Goal: Information Seeking & Learning: Find specific fact

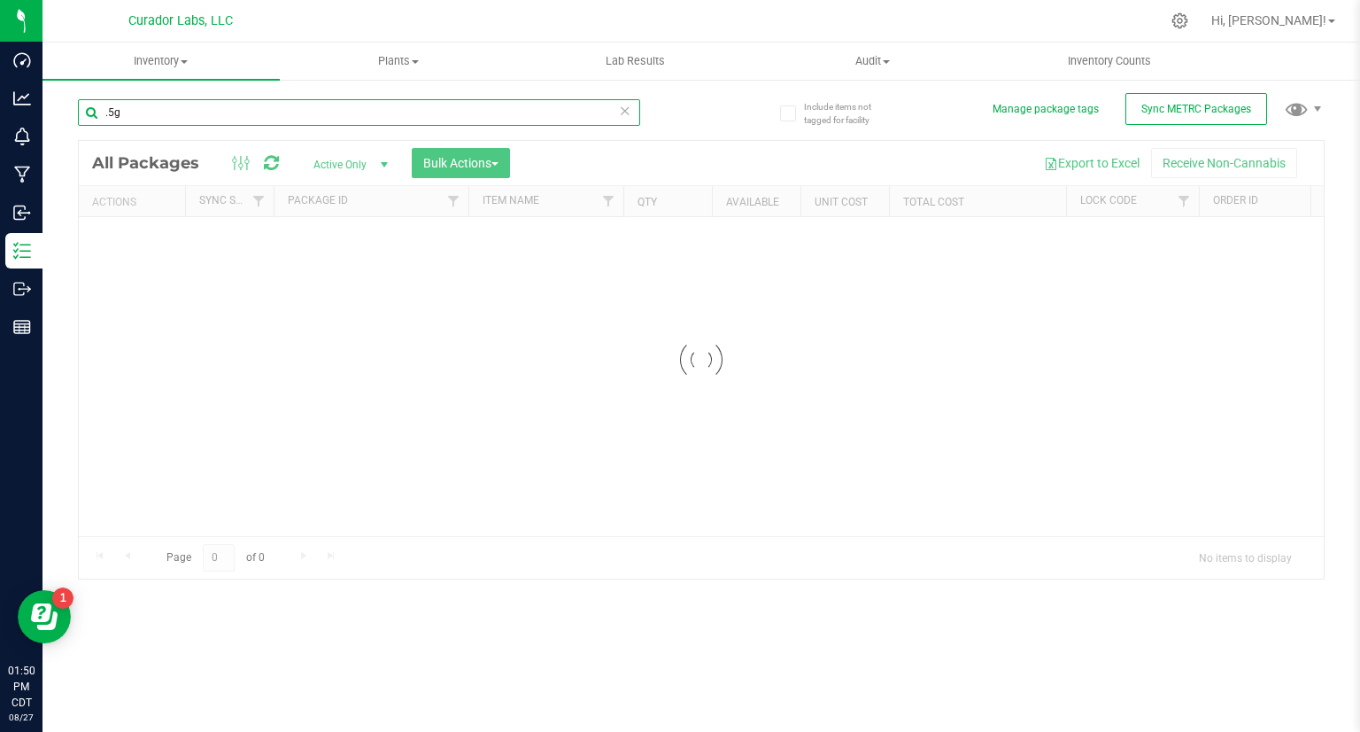
click at [174, 107] on input ".5g" at bounding box center [359, 112] width 562 height 27
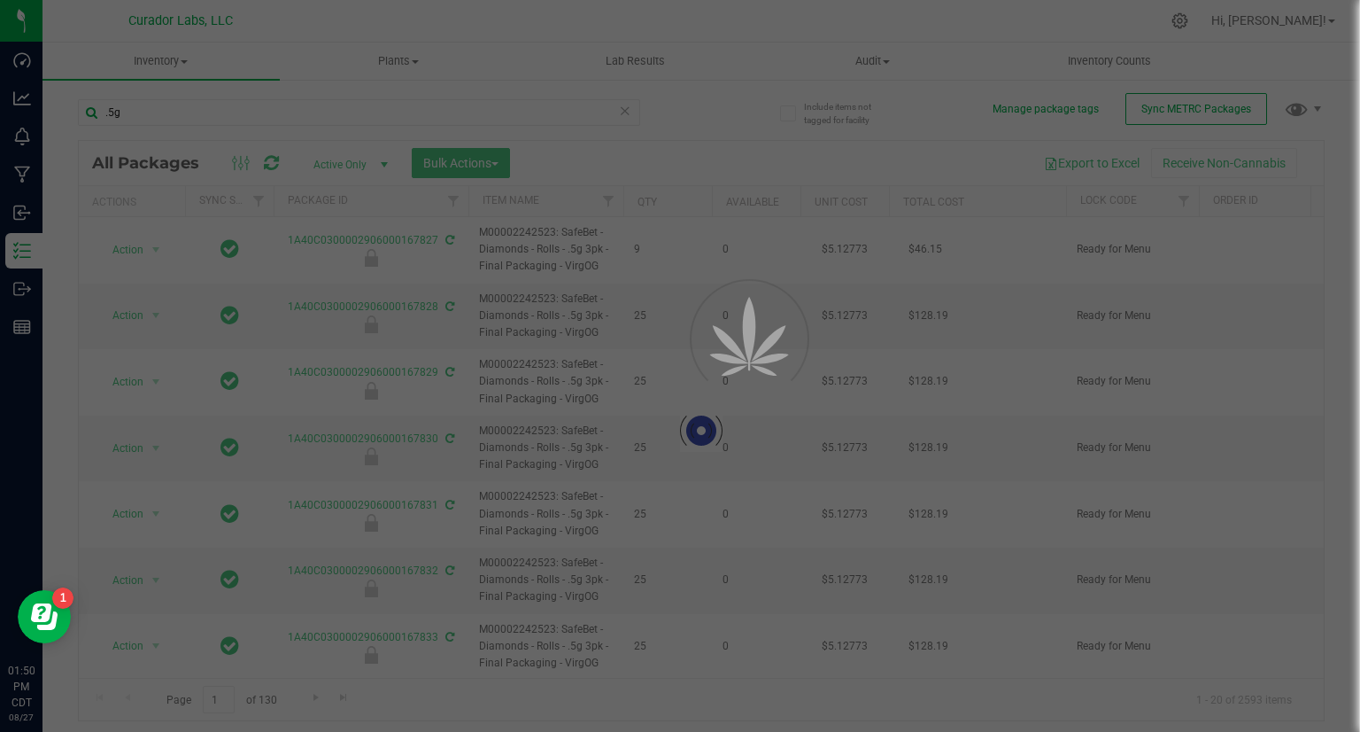
click at [44, 120] on div at bounding box center [680, 366] width 1360 height 732
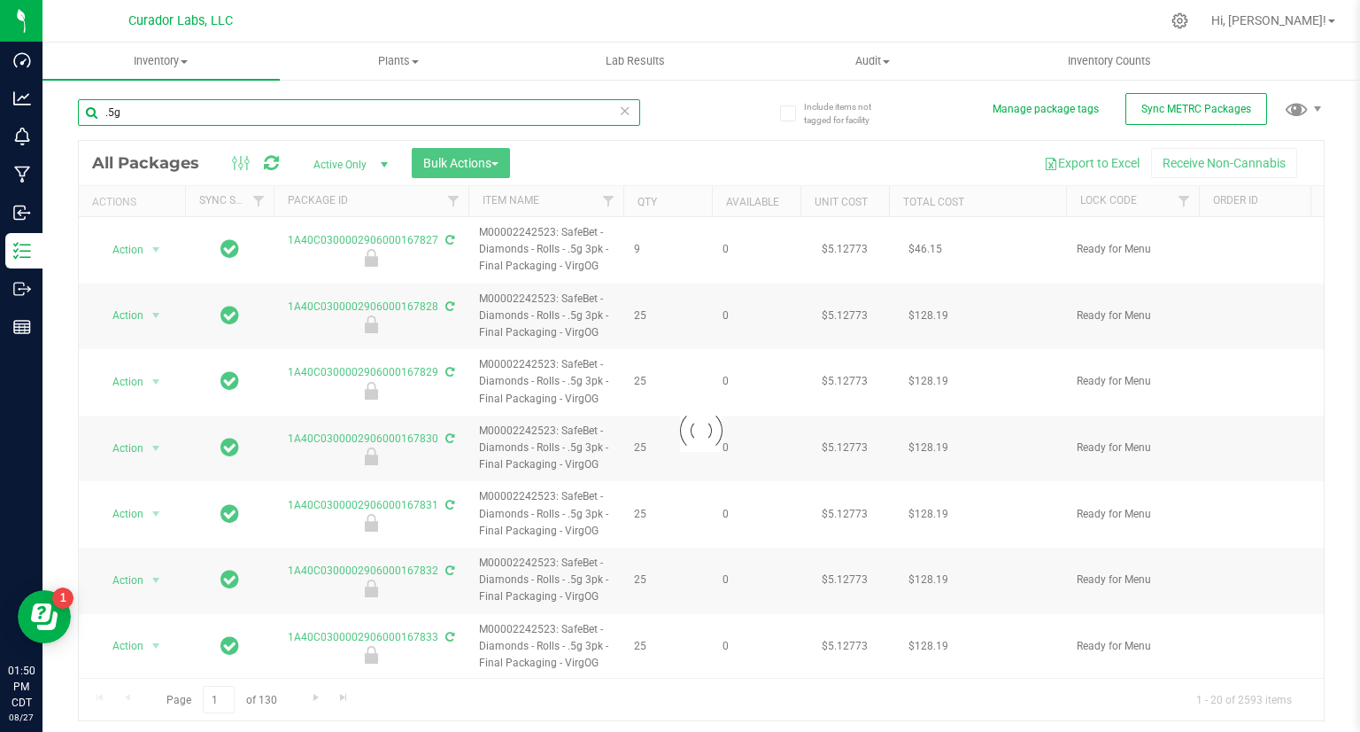
drag, startPoint x: 120, startPoint y: 112, endPoint x: 93, endPoint y: 112, distance: 27.5
click at [93, 112] on input ".5g" at bounding box center [359, 112] width 562 height 27
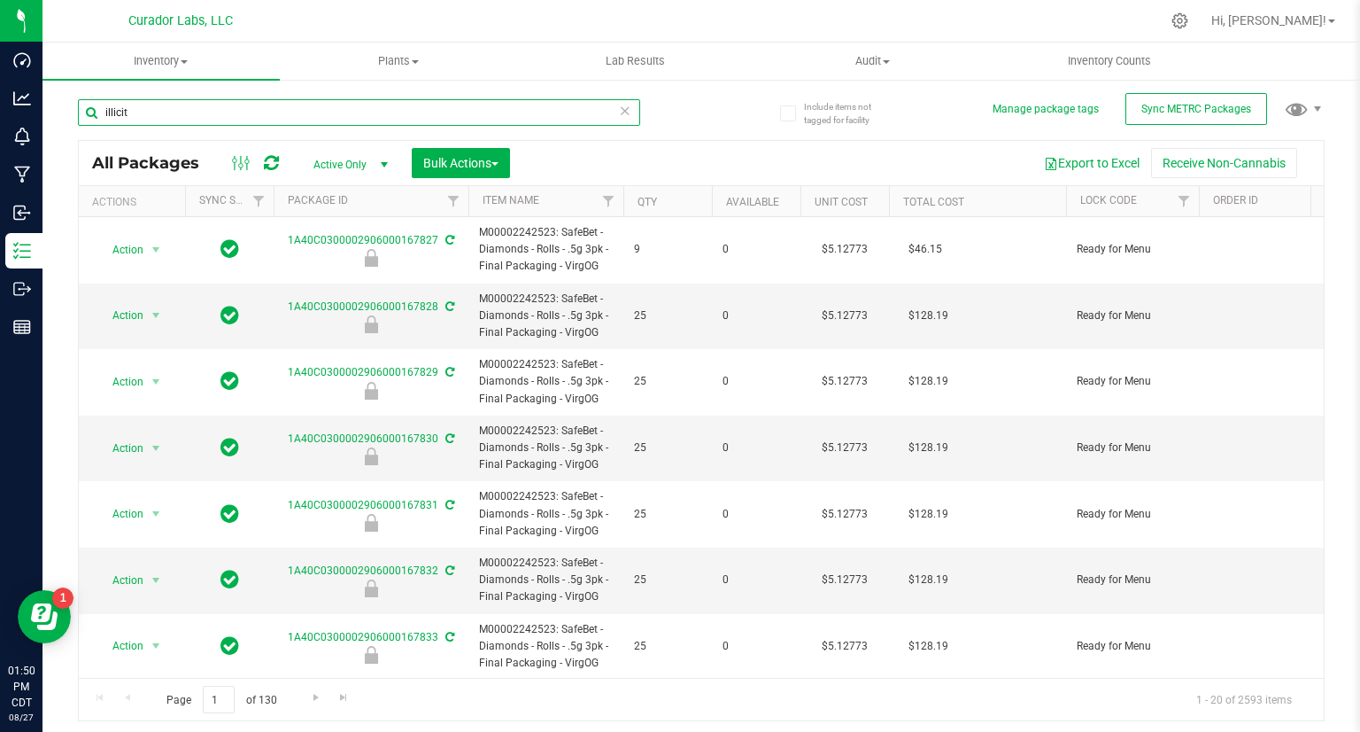
type input "illicit"
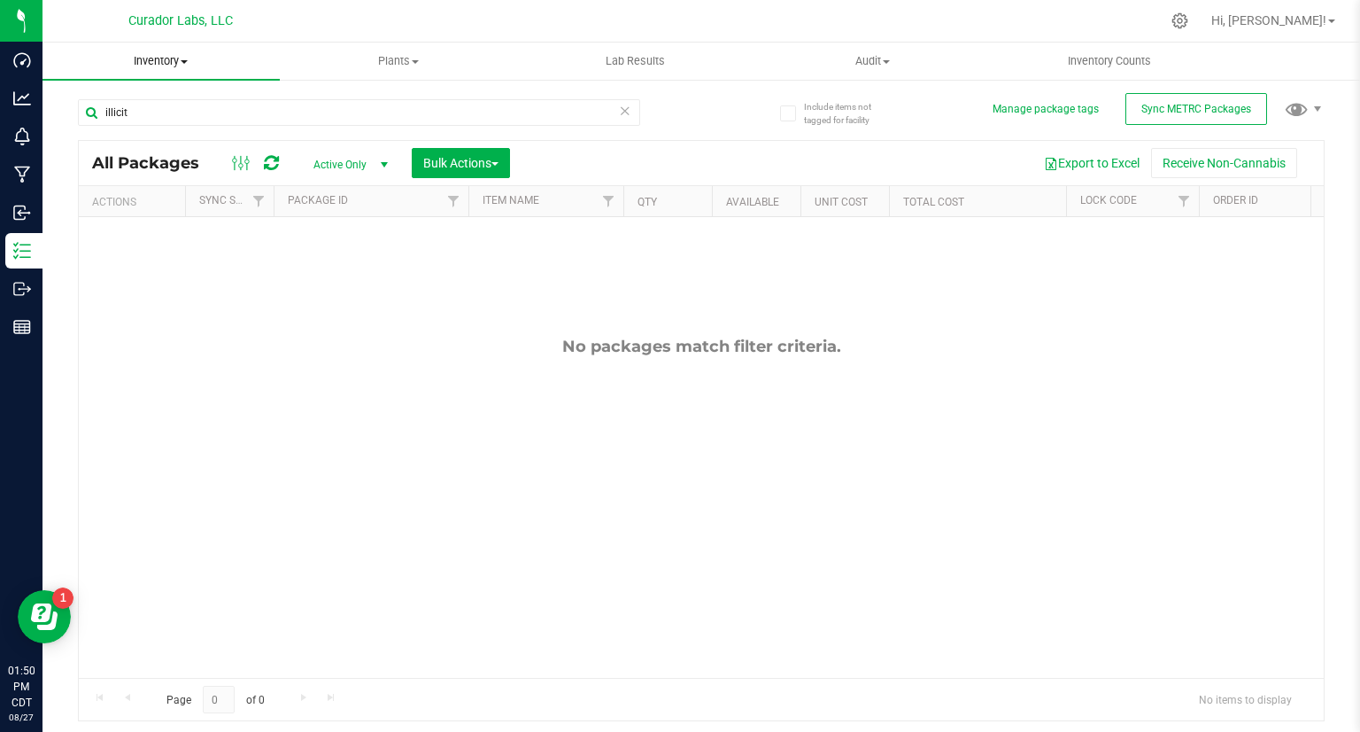
click at [139, 58] on span "Inventory" at bounding box center [161, 61] width 237 height 16
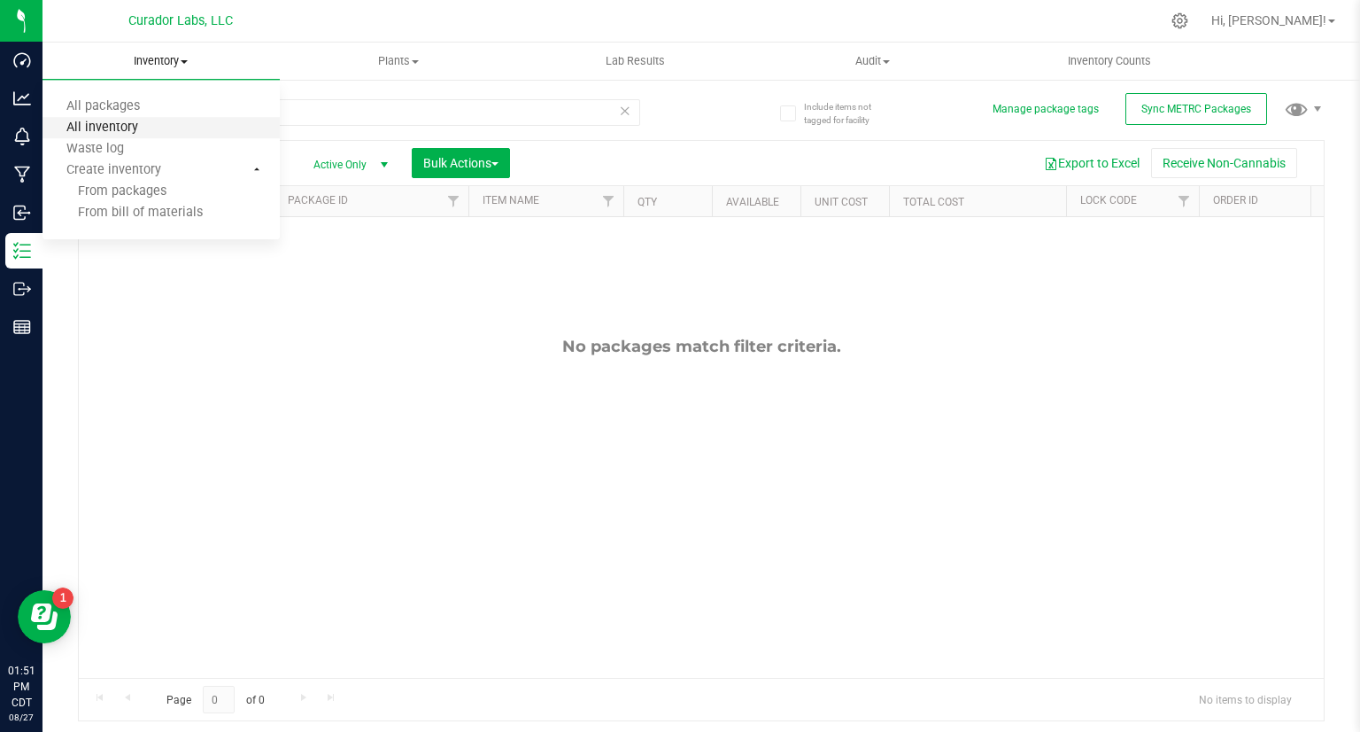
click at [132, 128] on span "All inventory" at bounding box center [103, 127] width 120 height 15
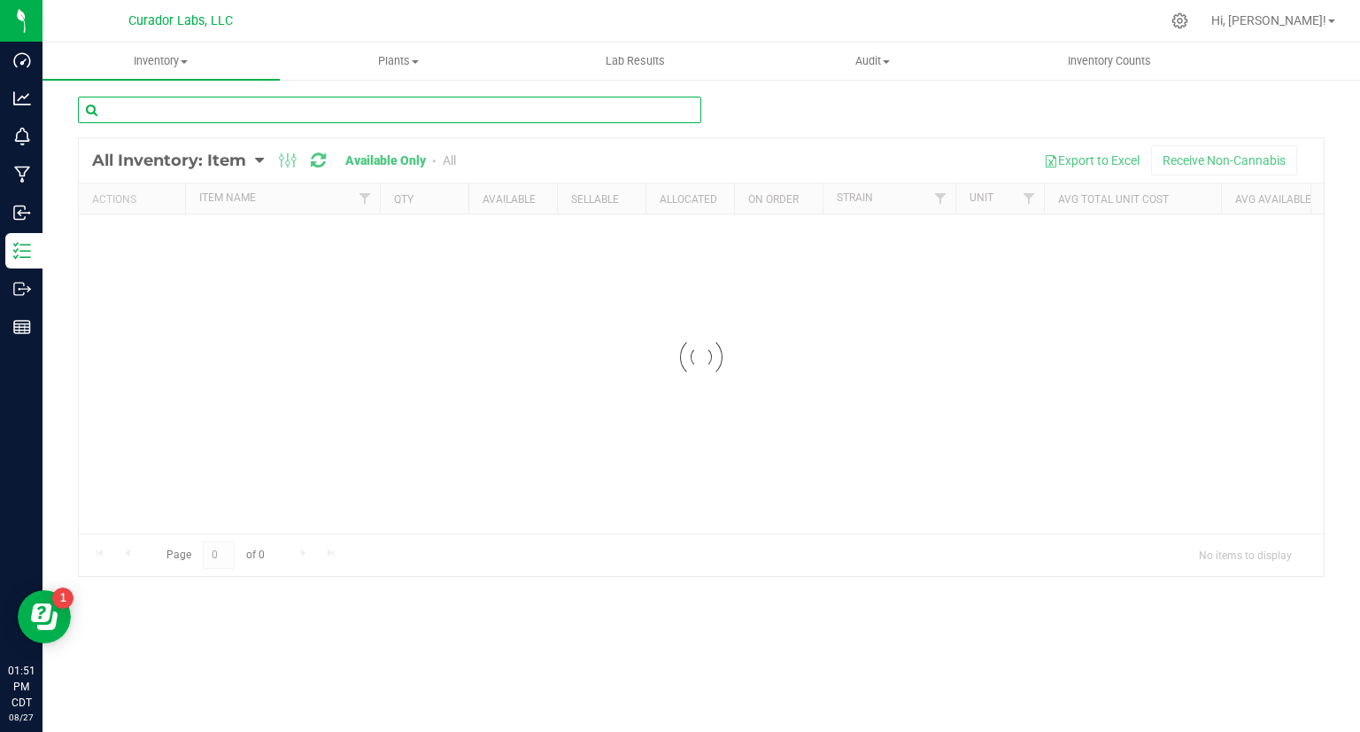
click at [243, 118] on input "text" at bounding box center [390, 110] width 624 height 27
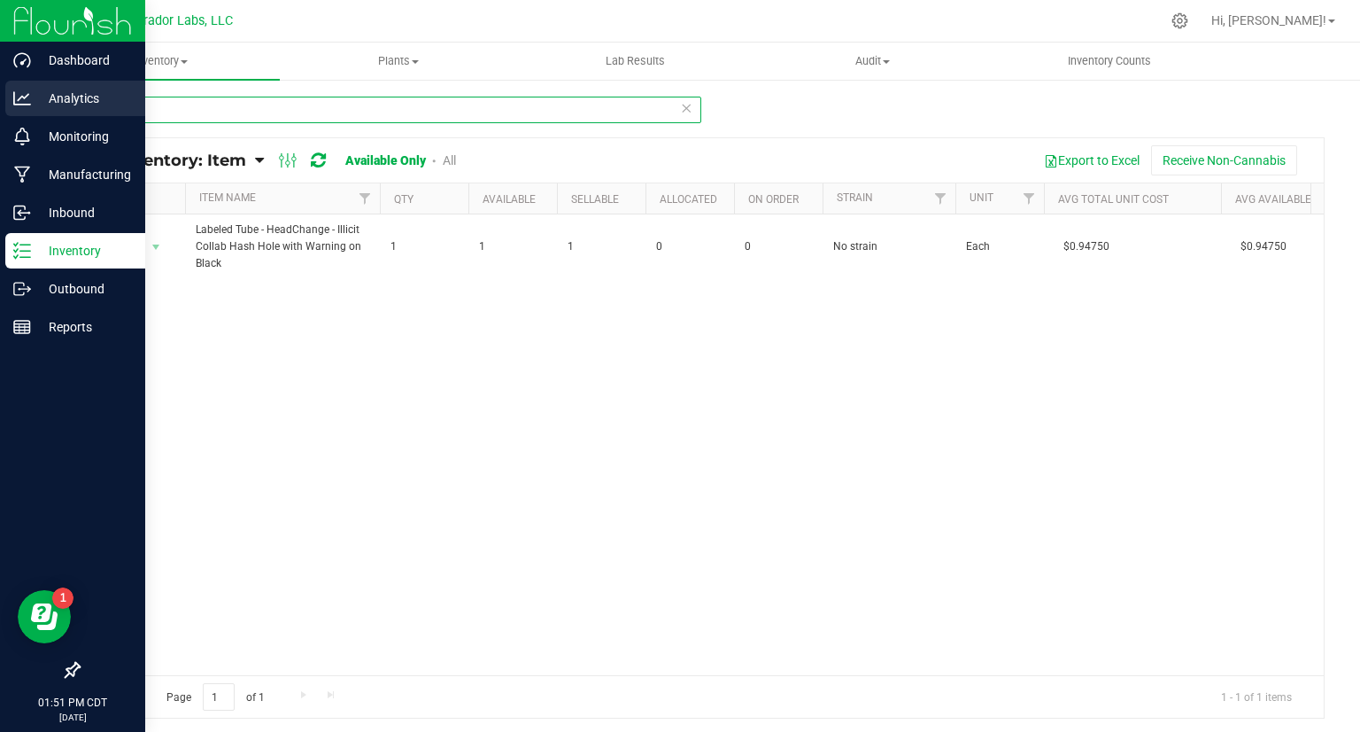
drag, startPoint x: 159, startPoint y: 120, endPoint x: 23, endPoint y: 90, distance: 139.7
click at [23, 90] on div "Dashboard Analytics Monitoring Manufacturing Inbound Inventory Outbound Reports…" at bounding box center [680, 366] width 1360 height 732
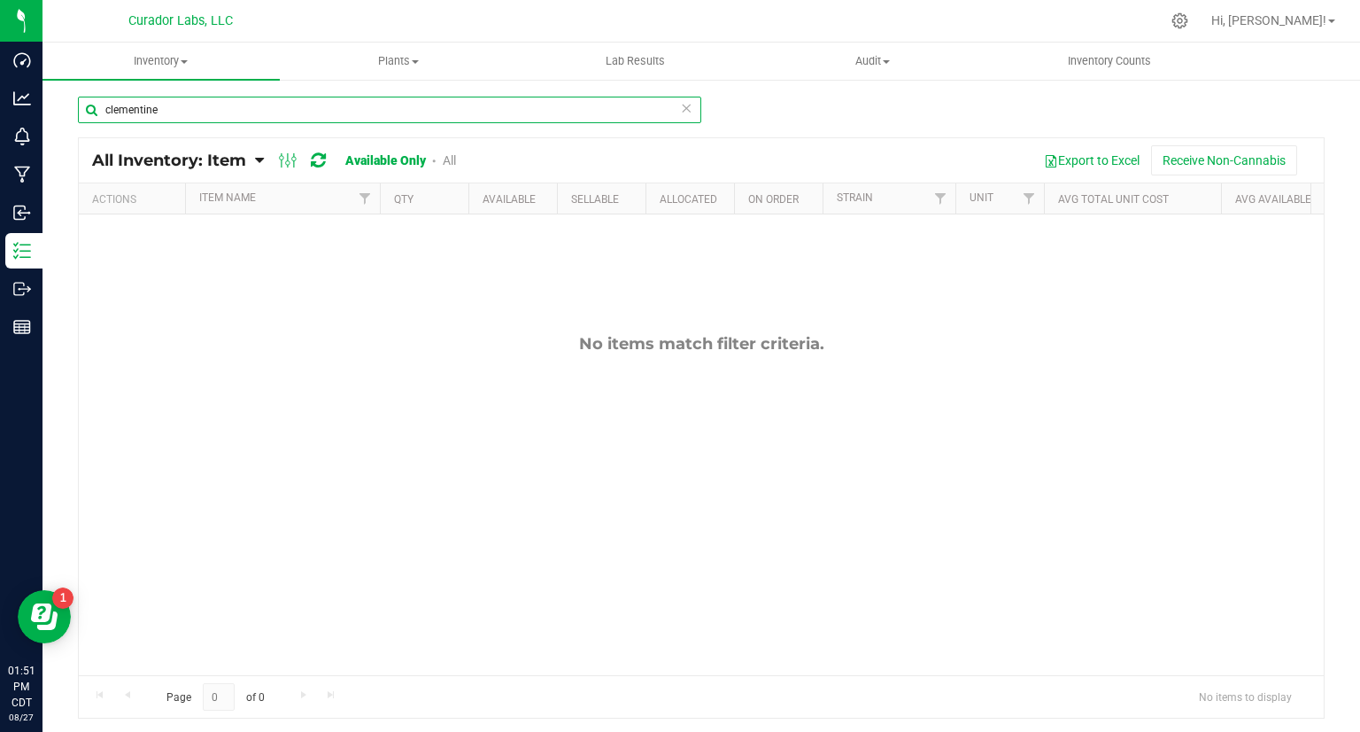
drag, startPoint x: 208, startPoint y: 111, endPoint x: 89, endPoint y: 115, distance: 119.6
click at [89, 115] on input "clementine" at bounding box center [390, 110] width 624 height 27
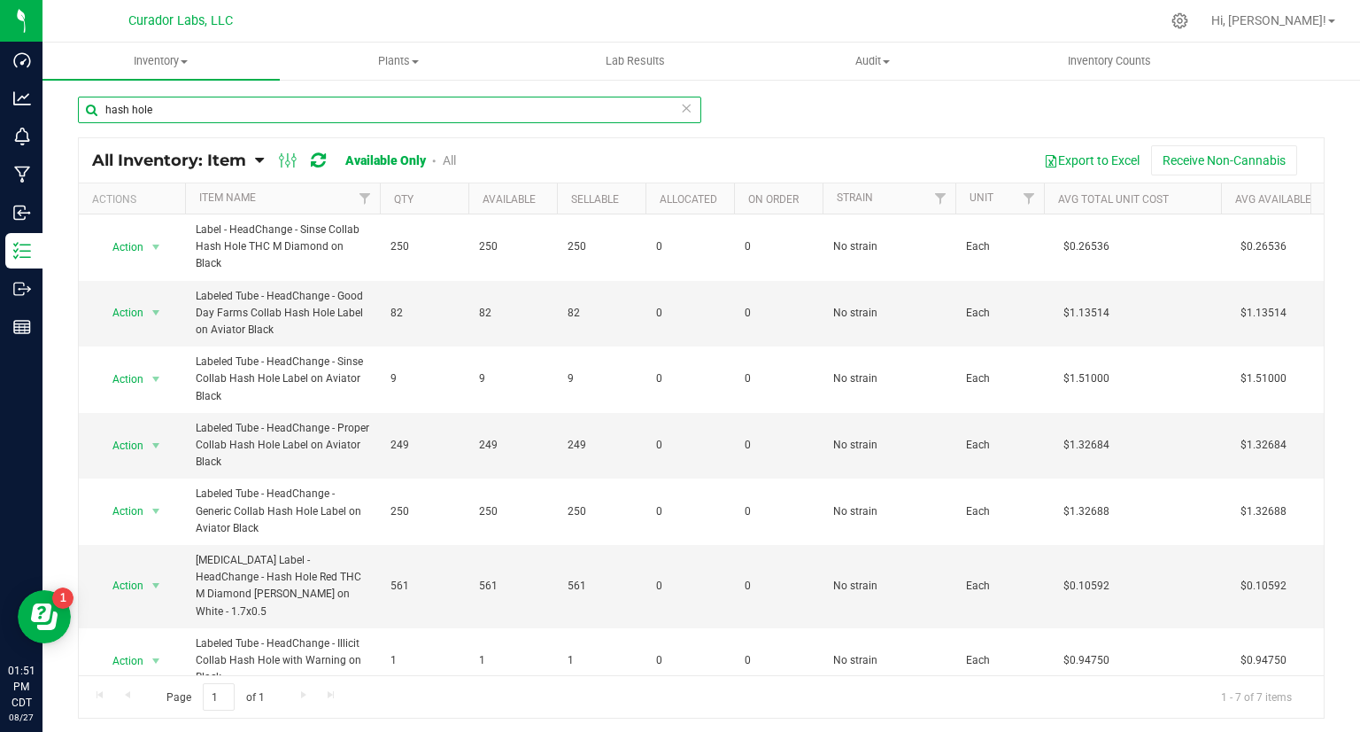
drag, startPoint x: 112, startPoint y: 105, endPoint x: 170, endPoint y: 116, distance: 59.4
click at [170, 116] on input "hash hole" at bounding box center [390, 110] width 624 height 27
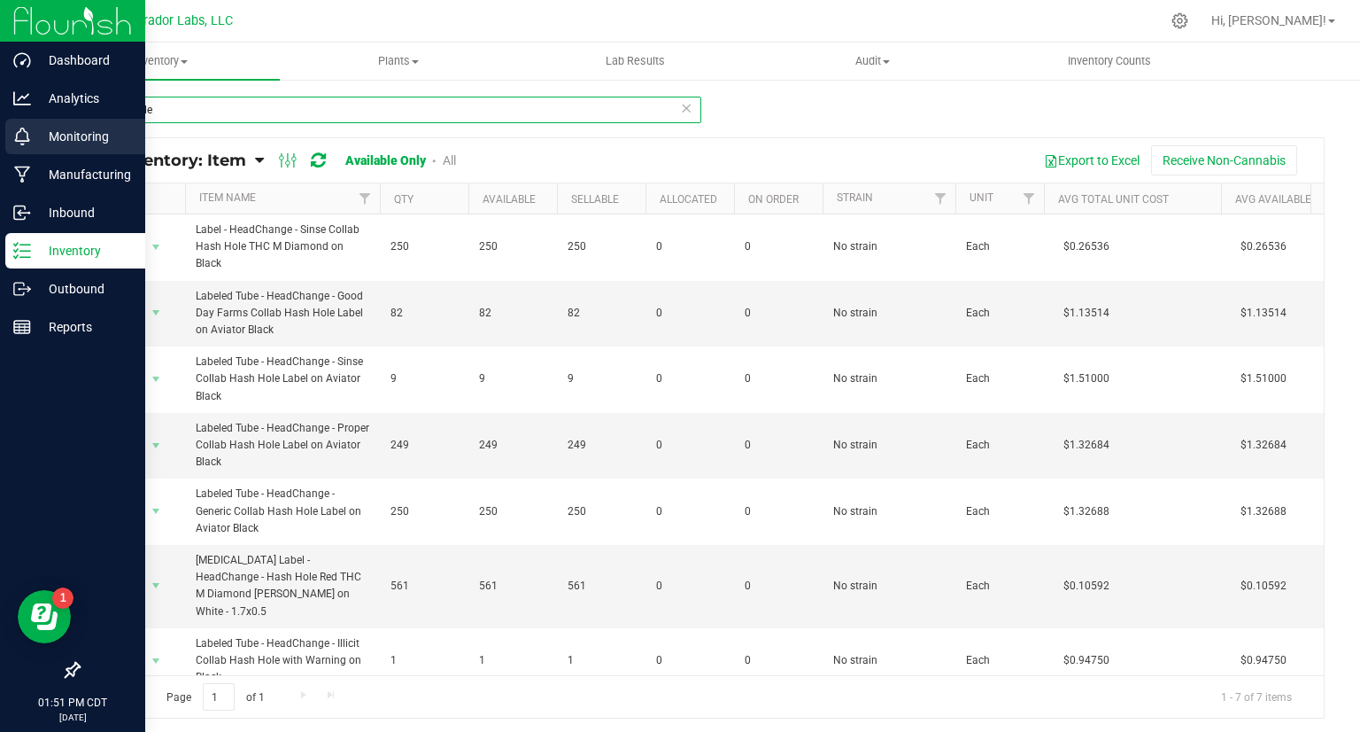
drag, startPoint x: 170, startPoint y: 116, endPoint x: 0, endPoint y: 125, distance: 170.3
click at [0, 125] on div "Dashboard Analytics Monitoring Manufacturing Inbound Inventory Outbound Reports…" at bounding box center [680, 366] width 1360 height 732
type input "2g"
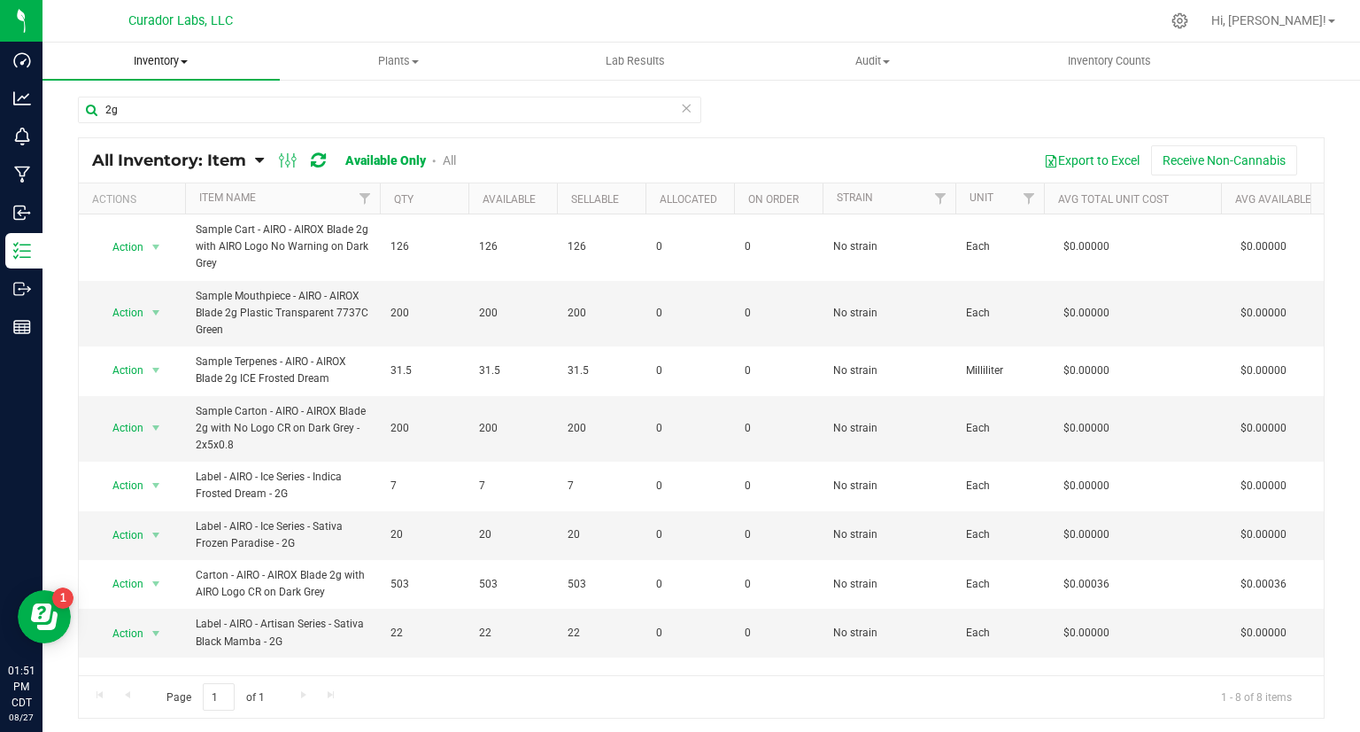
click at [165, 62] on span "Inventory" at bounding box center [161, 61] width 237 height 16
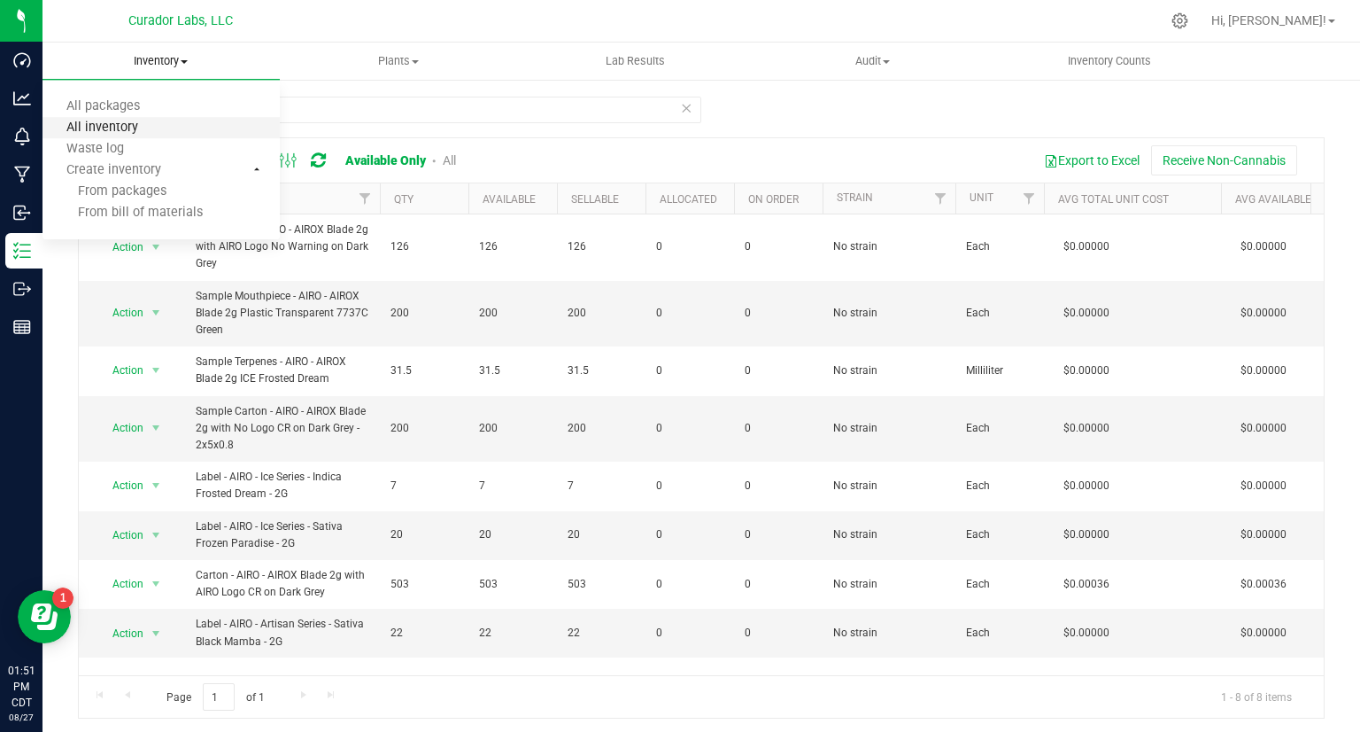
click at [132, 126] on span "All inventory" at bounding box center [103, 127] width 120 height 15
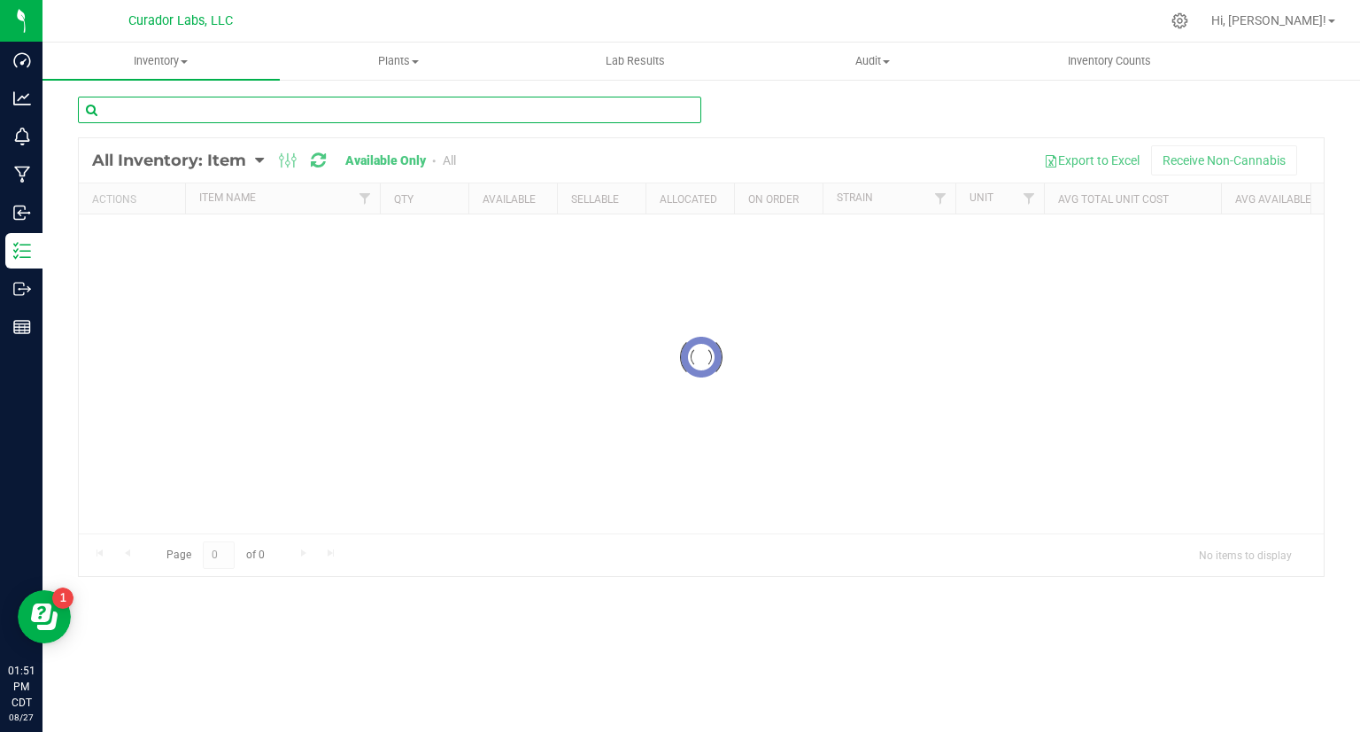
click at [165, 110] on input "text" at bounding box center [390, 110] width 624 height 27
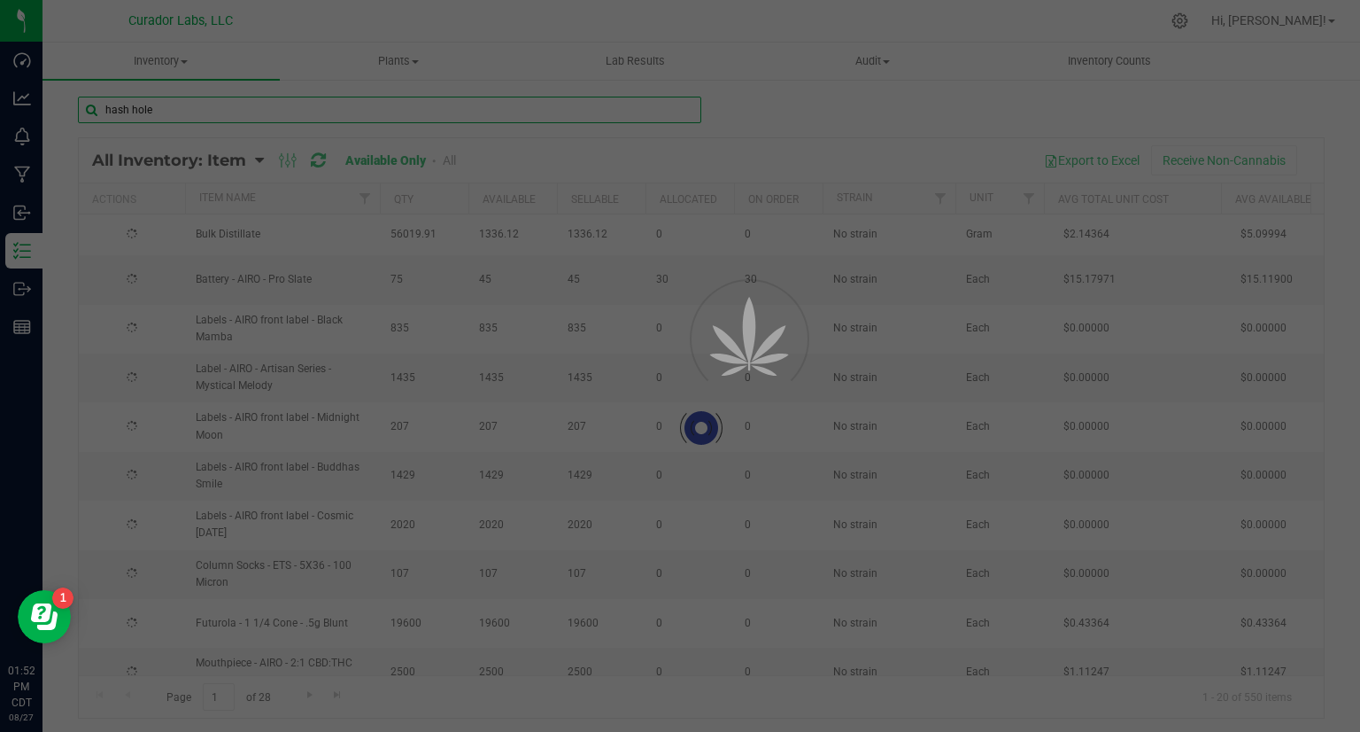
type input "hash hole"
